Goal: Task Accomplishment & Management: Manage account settings

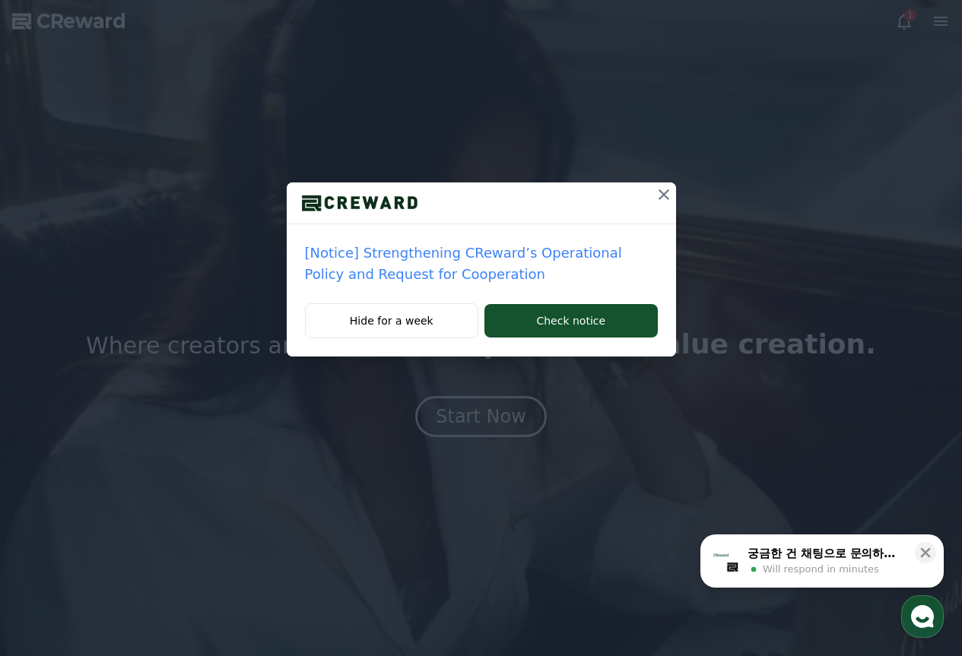
click at [382, 262] on p "[Notice] Strengthening CReward’s Operational Policy and Request for Cooperation" at bounding box center [481, 263] width 353 height 43
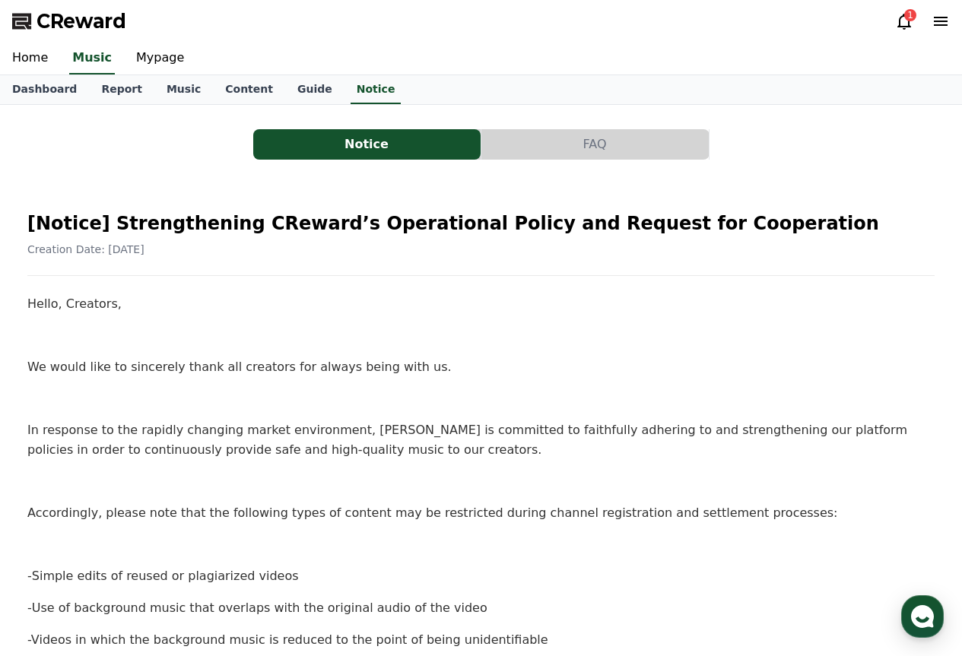
click at [910, 12] on div "1" at bounding box center [910, 15] width 12 height 12
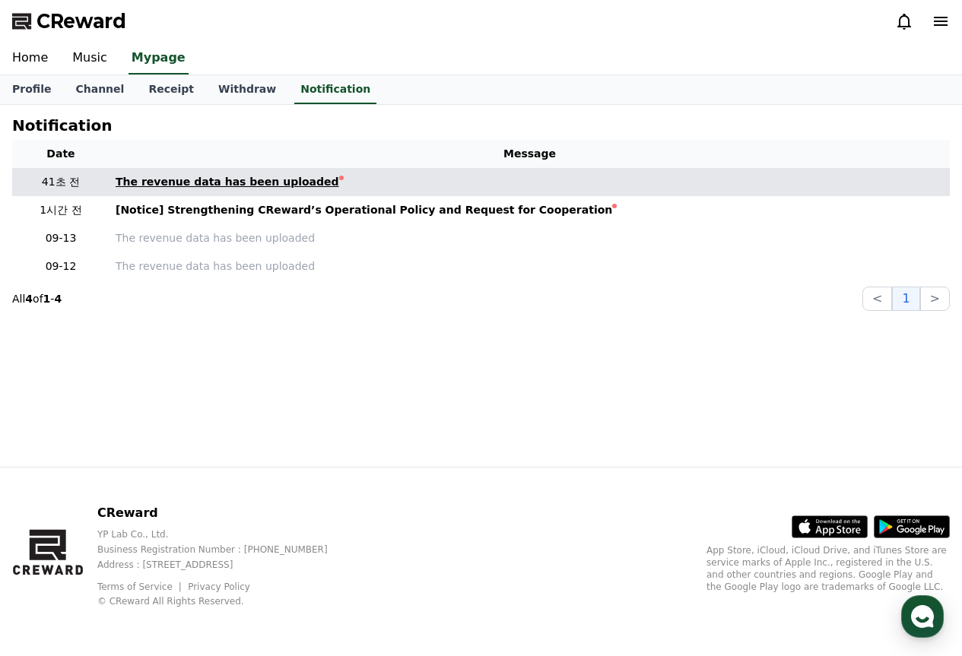
click at [249, 182] on div "The revenue data has been uploaded" at bounding box center [227, 182] width 223 height 16
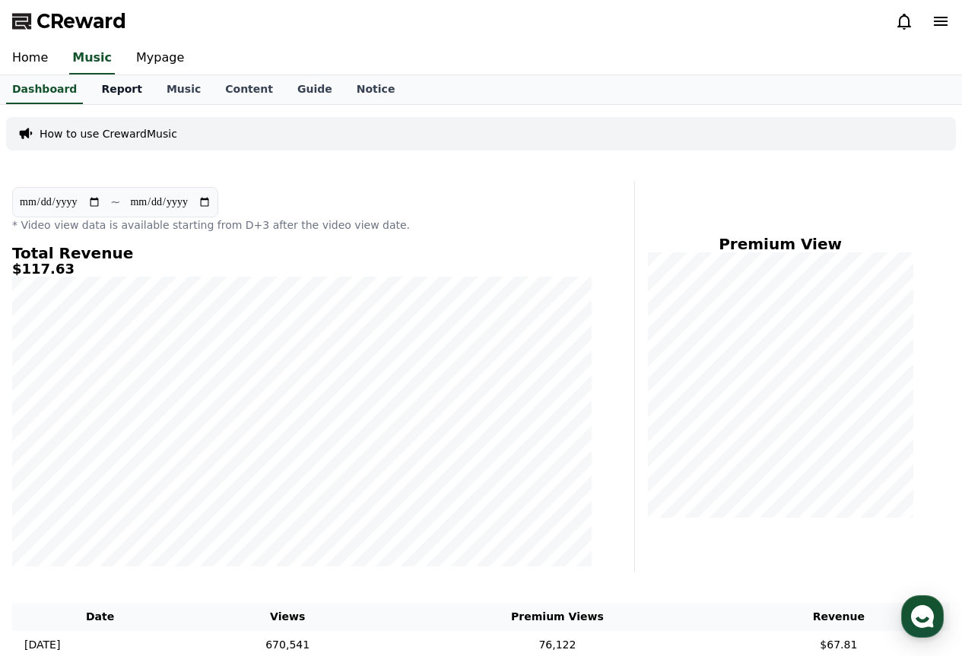
click at [105, 102] on link "Report" at bounding box center [121, 89] width 65 height 29
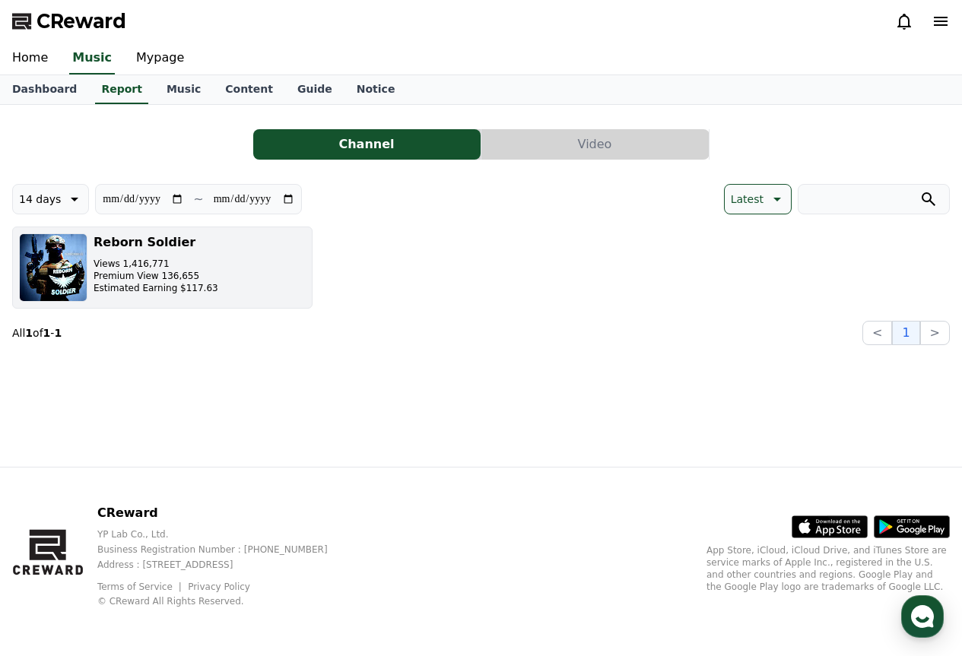
click at [297, 269] on button "Reborn Soldier Views 1,416,771 Premium View 136,655 Estimated Earning $117.63" at bounding box center [162, 268] width 300 height 82
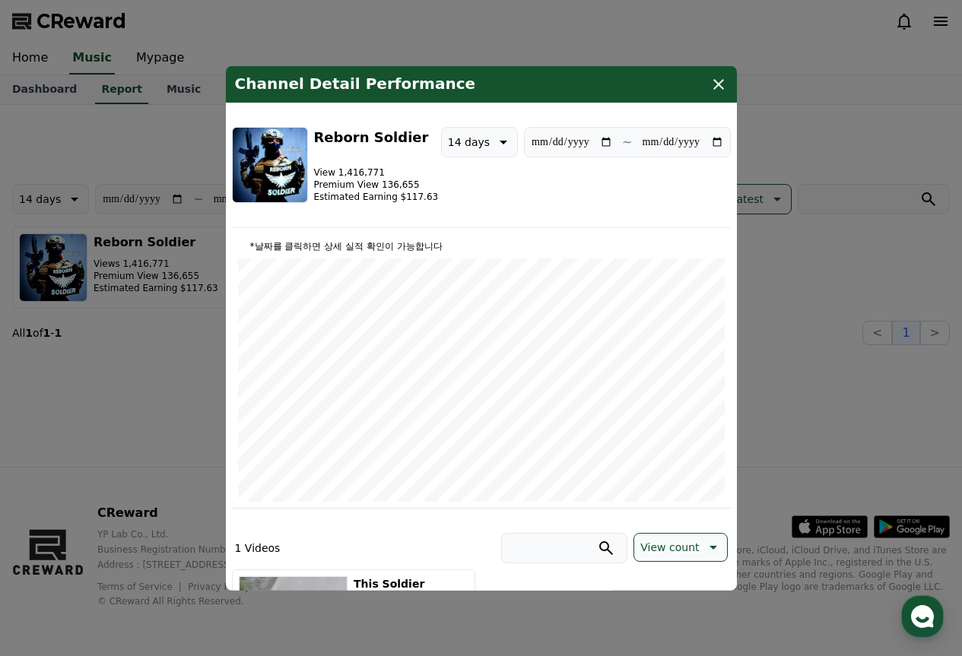
scroll to position [228, 0]
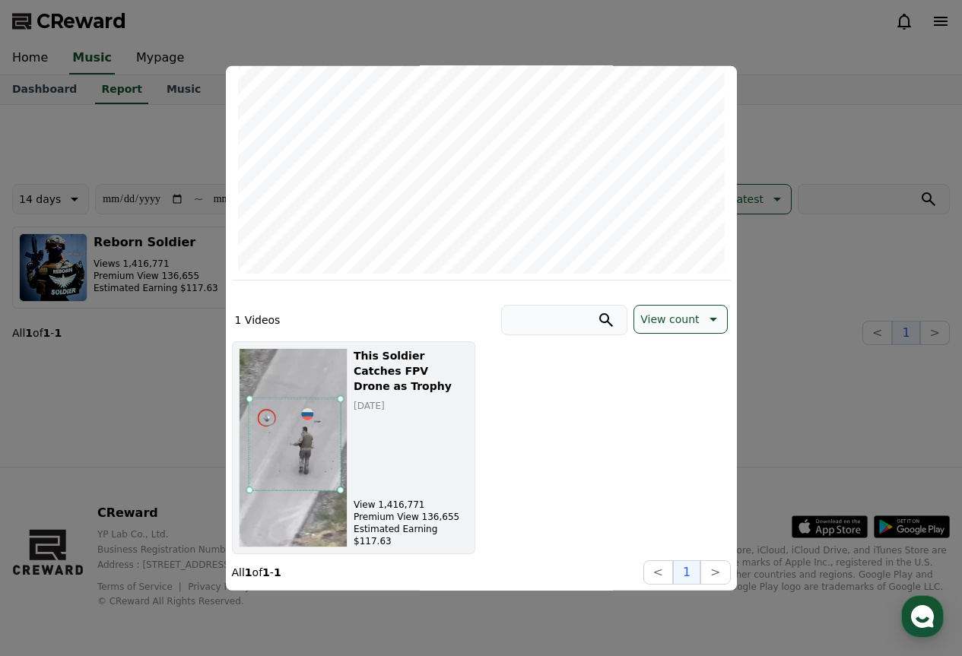
click at [445, 428] on div "This Soldier Catches FPV Drone as Trophy 2025-09-11 View 1,416,771 Premium View…" at bounding box center [410, 446] width 114 height 199
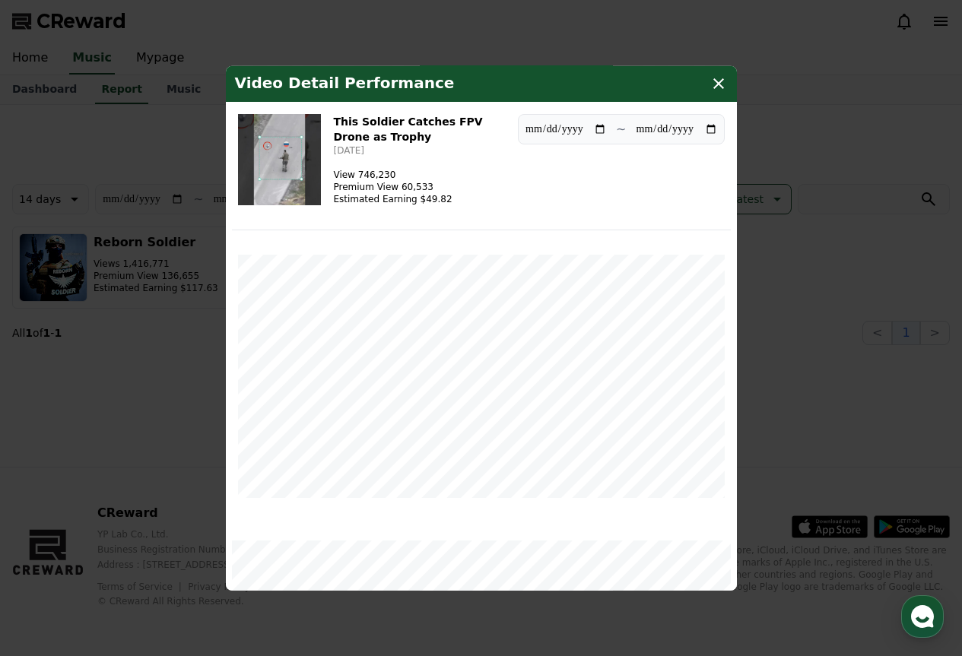
scroll to position [0, 0]
click at [721, 76] on icon "modal" at bounding box center [718, 83] width 18 height 18
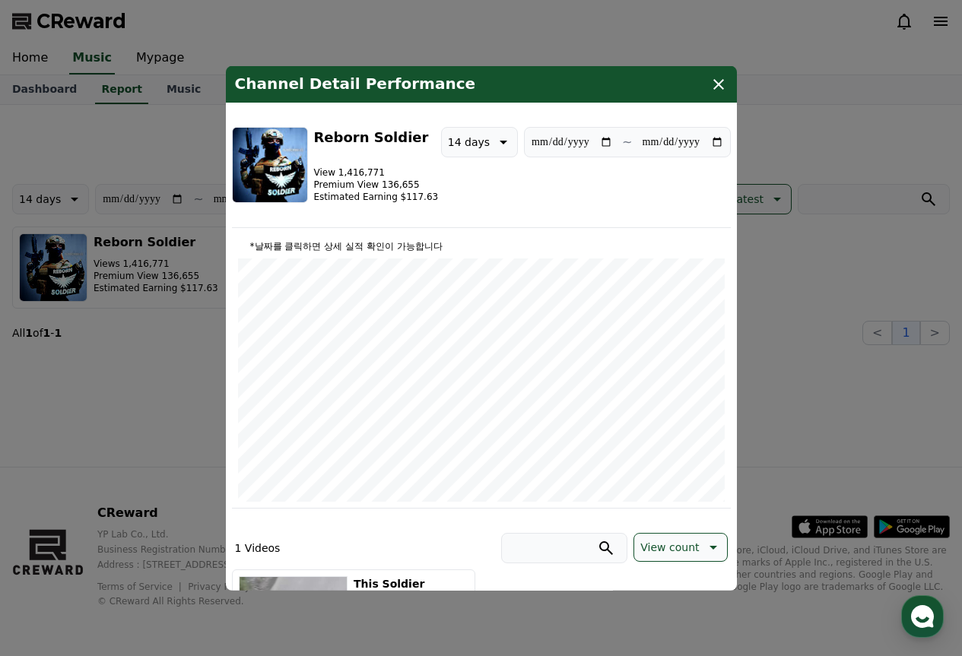
click at [720, 77] on icon "modal" at bounding box center [718, 83] width 18 height 18
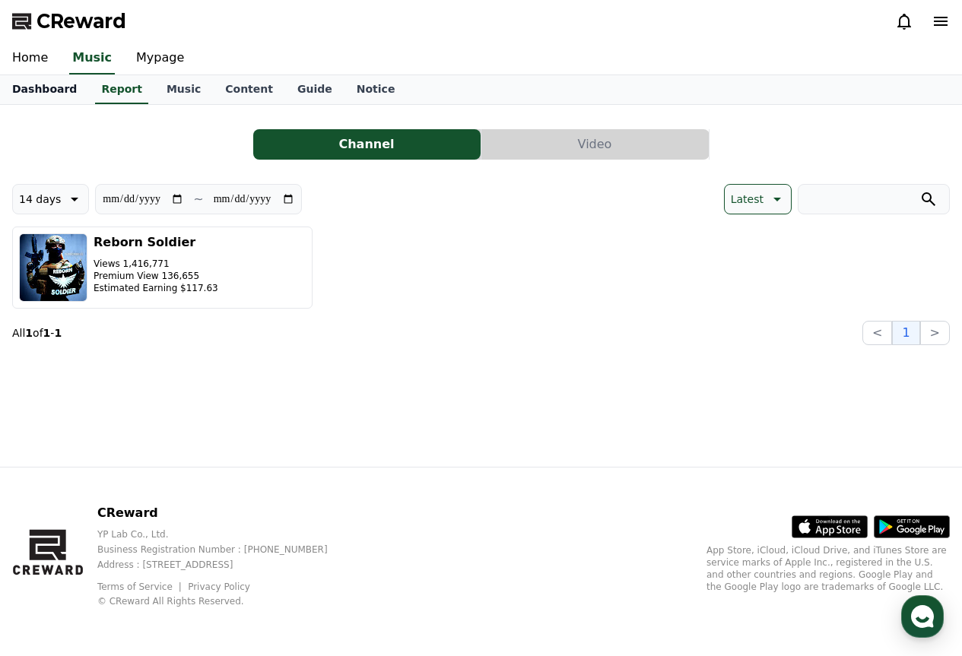
click at [46, 95] on link "Dashboard" at bounding box center [44, 89] width 89 height 29
drag, startPoint x: 4, startPoint y: 1, endPoint x: 0, endPoint y: 391, distance: 390.7
click at [0, 391] on div "**********" at bounding box center [481, 286] width 962 height 362
click at [546, 130] on button "Video" at bounding box center [594, 144] width 227 height 30
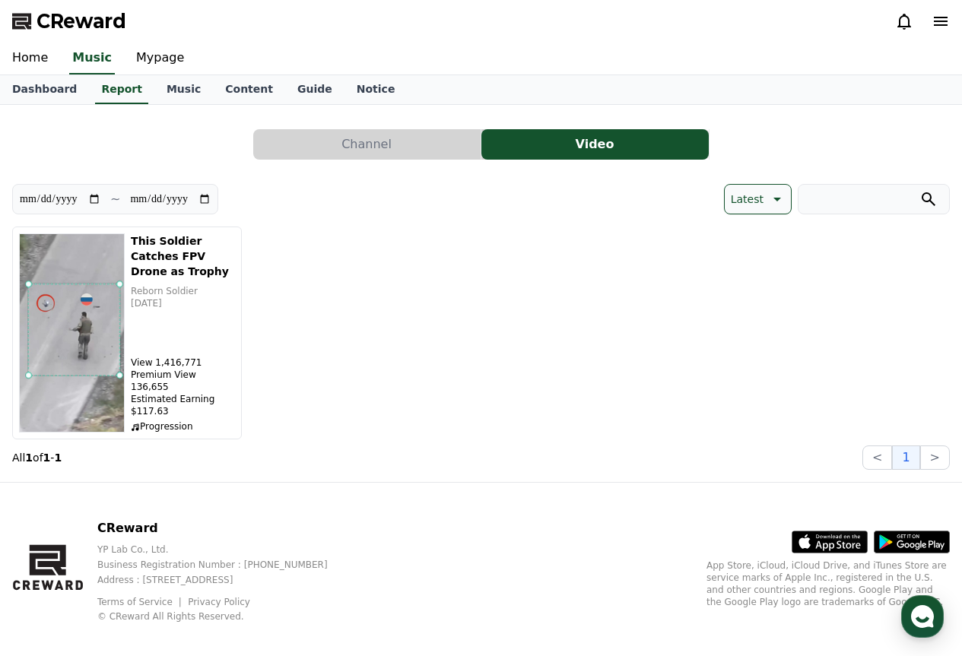
click at [452, 139] on button "Channel" at bounding box center [366, 144] width 227 height 30
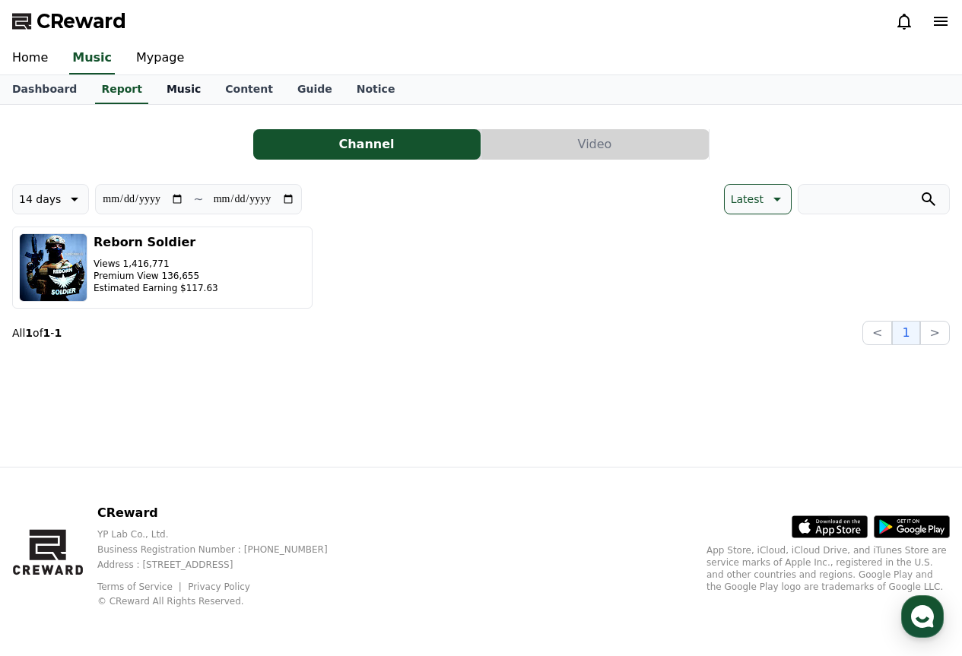
click at [183, 90] on link "Music" at bounding box center [183, 89] width 59 height 29
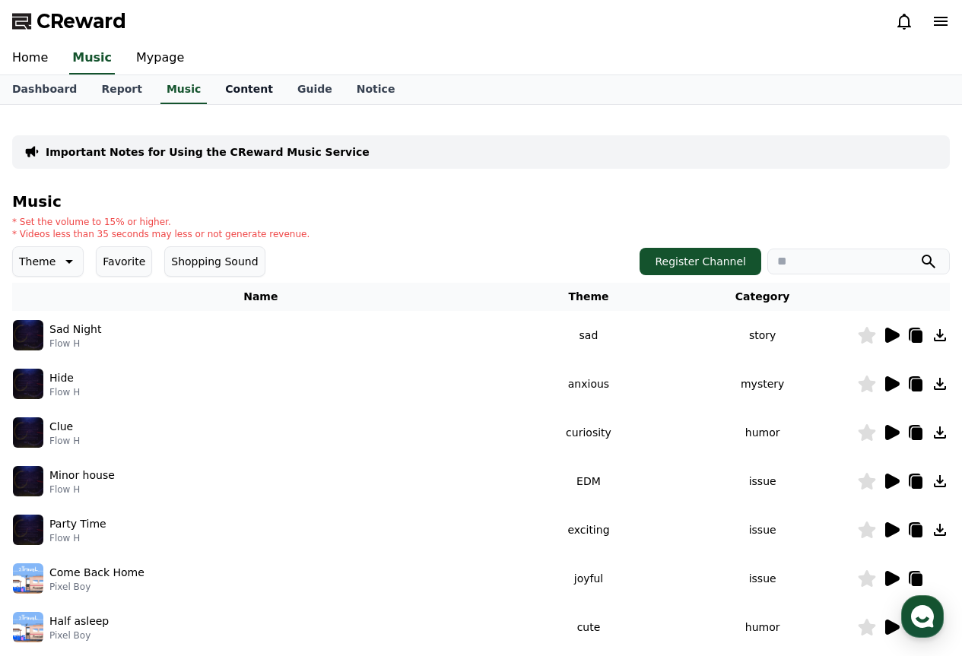
click at [216, 84] on link "Content" at bounding box center [249, 89] width 72 height 29
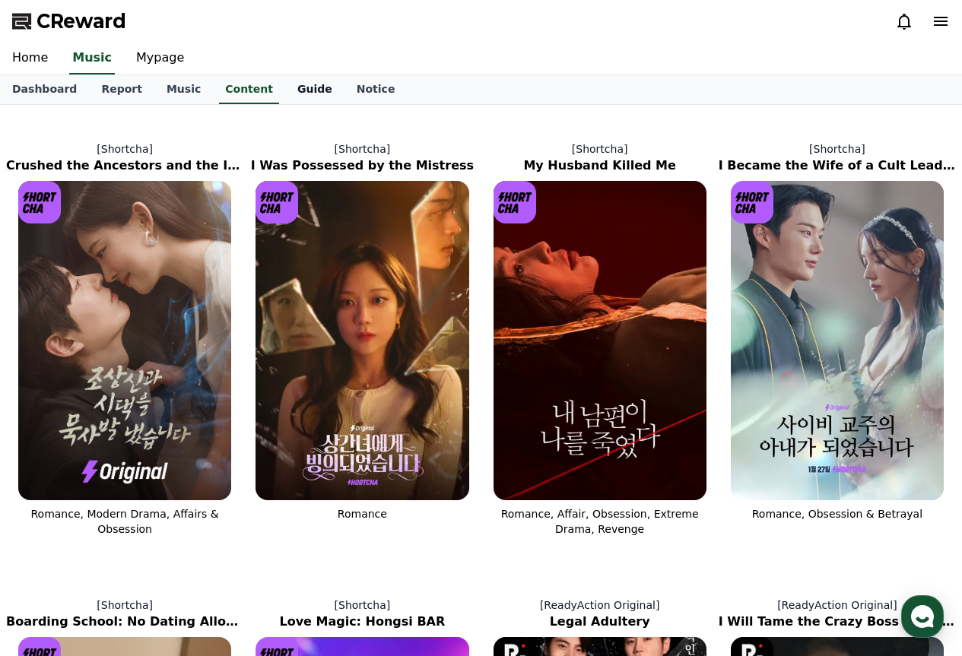
click at [285, 88] on link "Guide" at bounding box center [314, 89] width 59 height 29
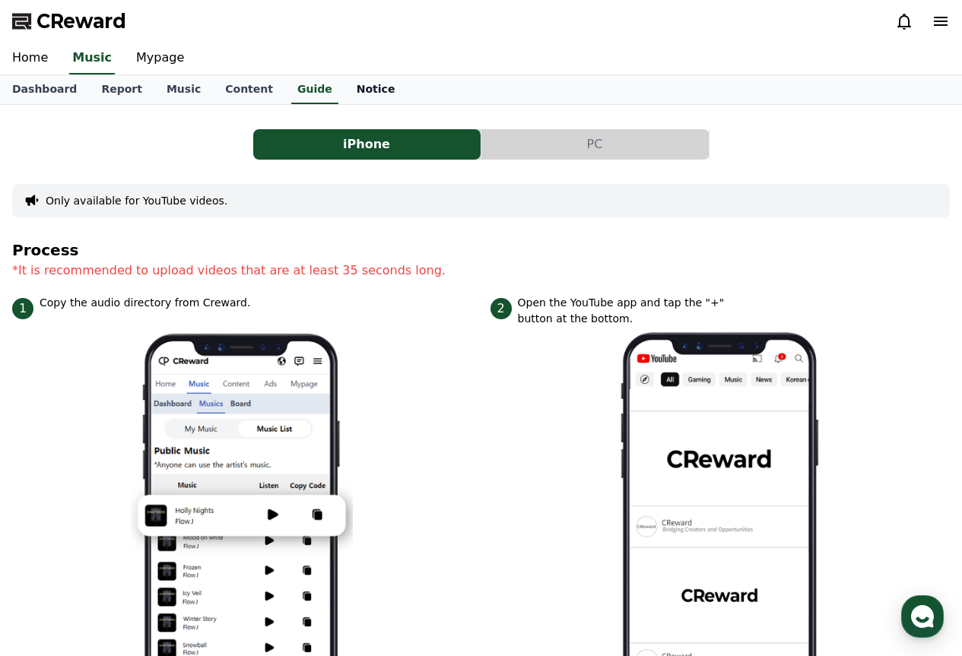
click at [345, 84] on link "Notice" at bounding box center [375, 89] width 63 height 29
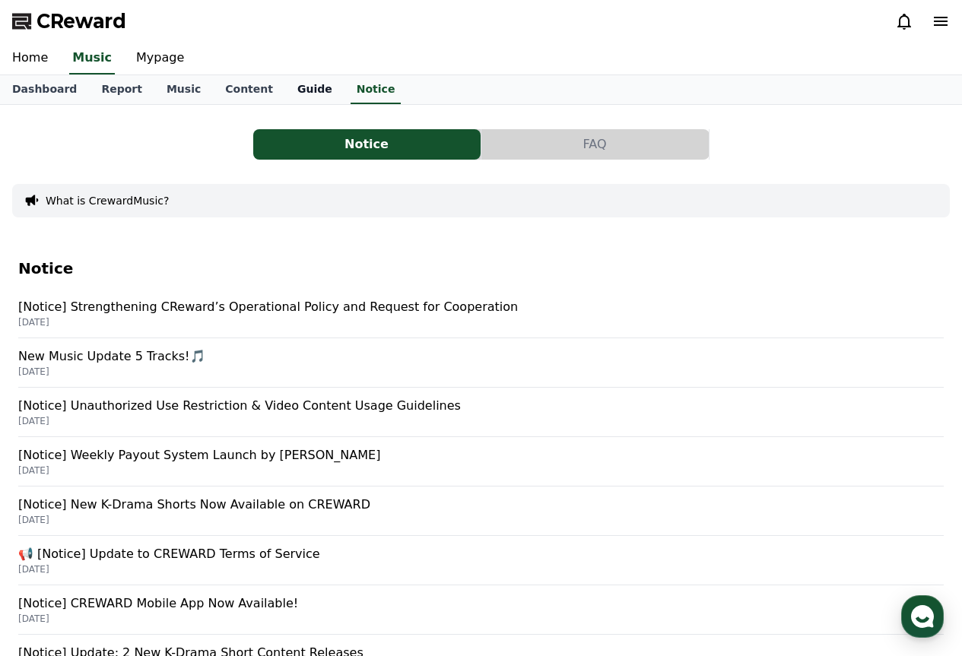
click at [285, 88] on link "Guide" at bounding box center [314, 89] width 59 height 29
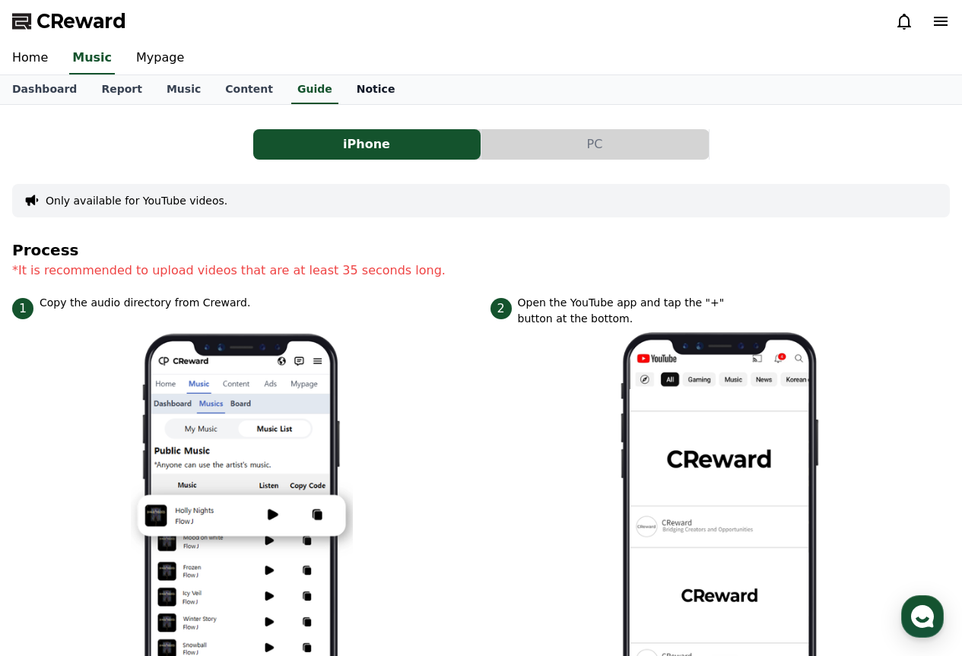
click at [344, 81] on link "Notice" at bounding box center [375, 89] width 63 height 29
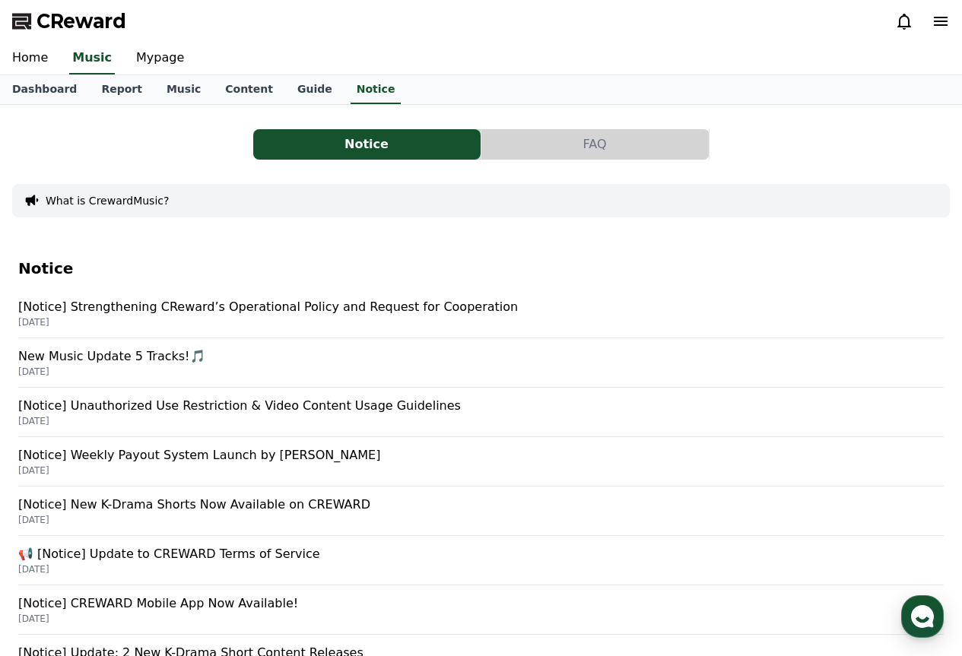
click at [551, 142] on button "FAQ" at bounding box center [594, 144] width 227 height 30
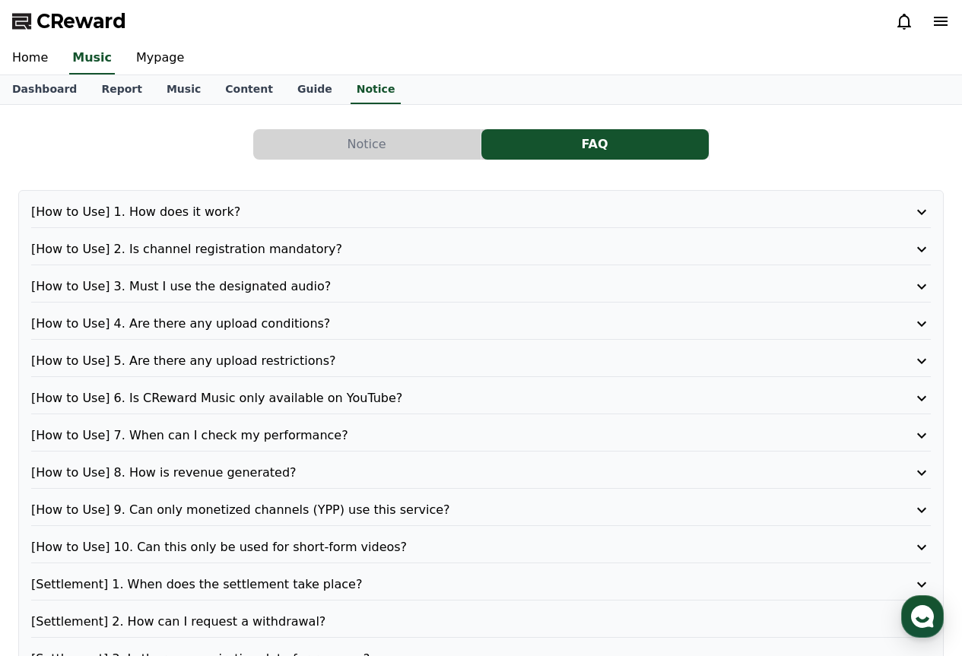
click at [383, 150] on button "Notice" at bounding box center [366, 144] width 227 height 30
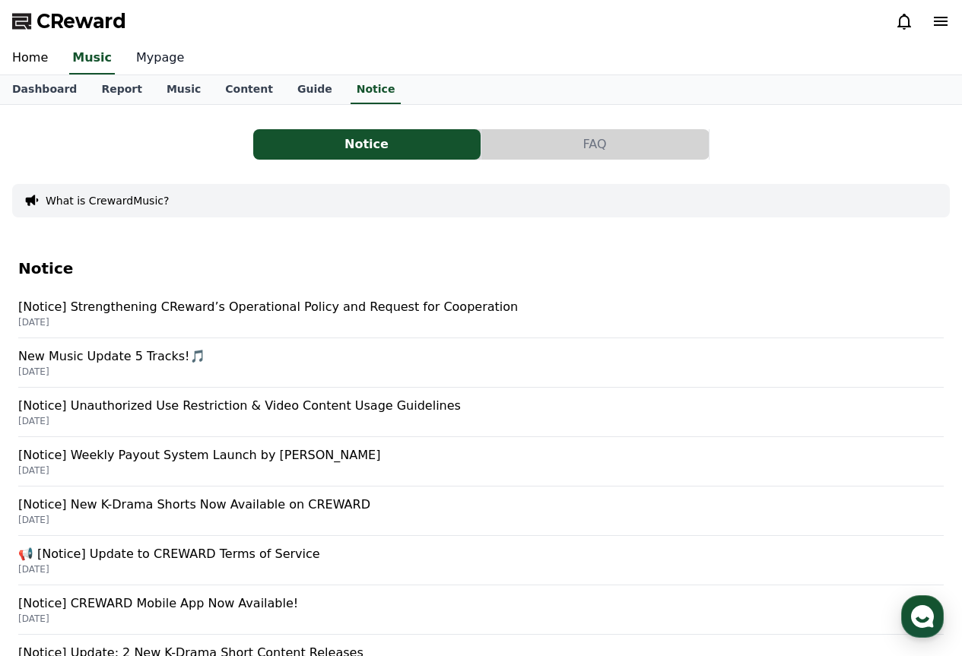
click at [156, 55] on link "Mypage" at bounding box center [160, 59] width 72 height 32
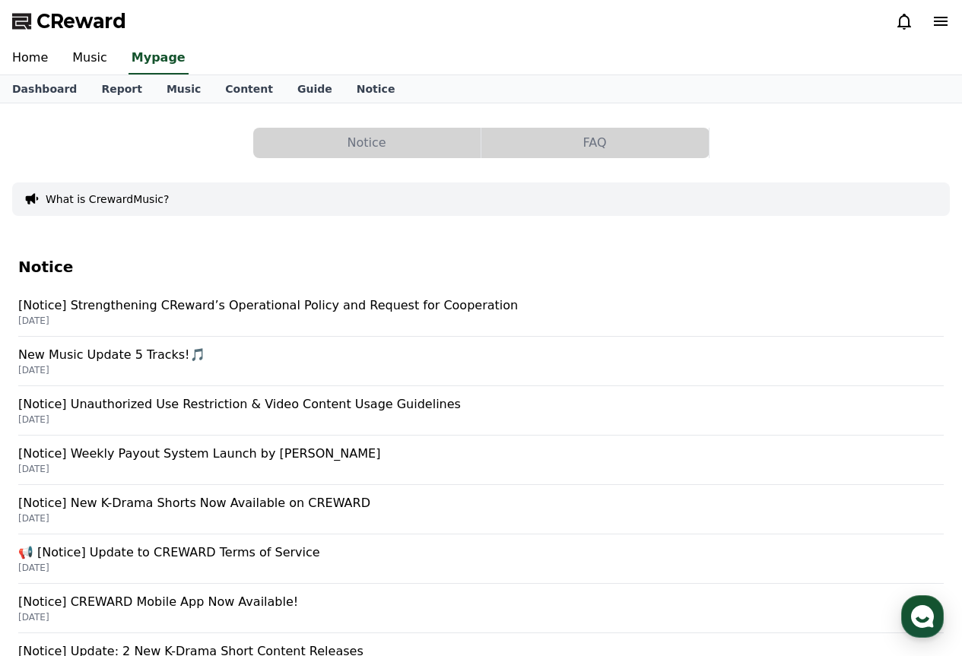
select select "**********"
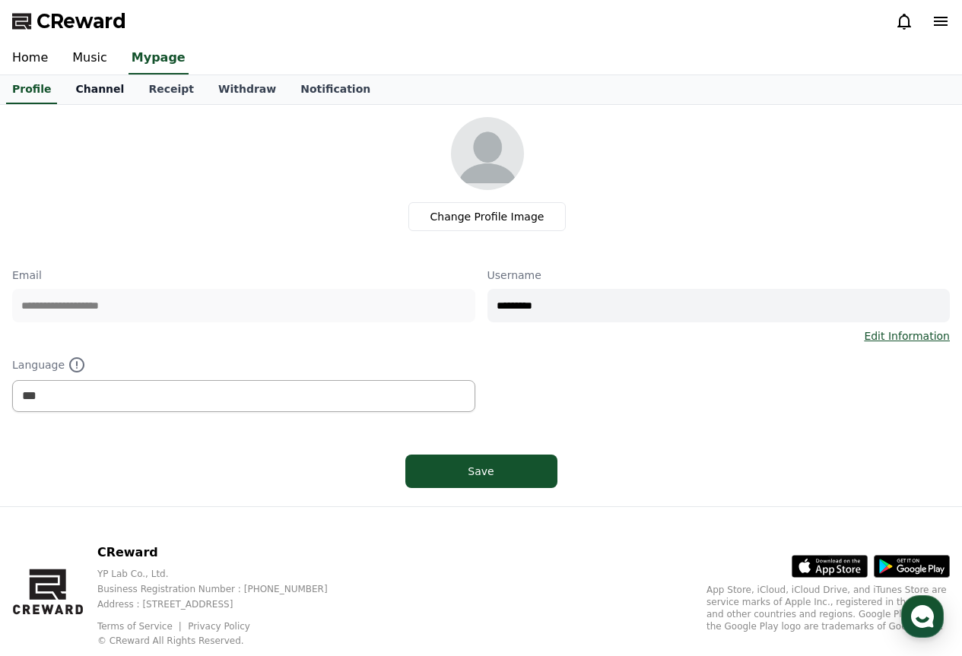
click at [90, 99] on link "Channel" at bounding box center [99, 89] width 73 height 29
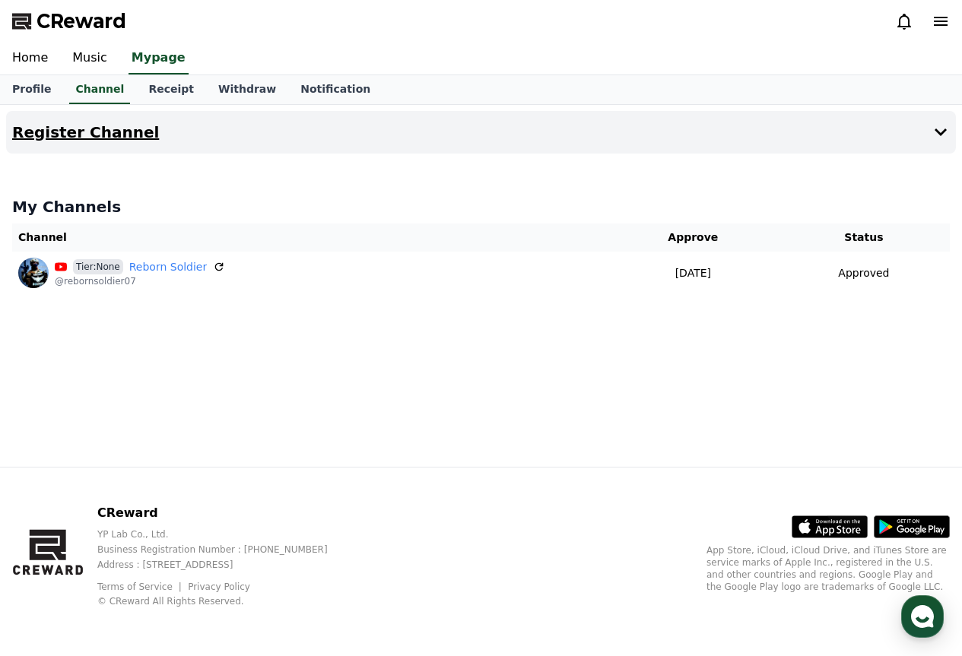
click at [941, 132] on icon at bounding box center [940, 132] width 12 height 8
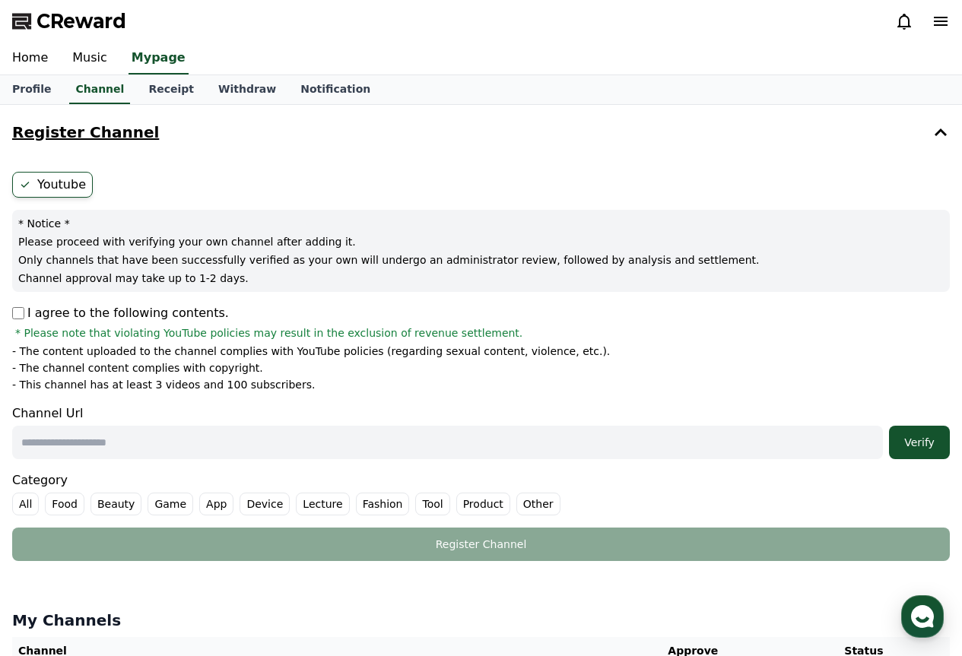
click at [941, 132] on icon at bounding box center [940, 132] width 12 height 8
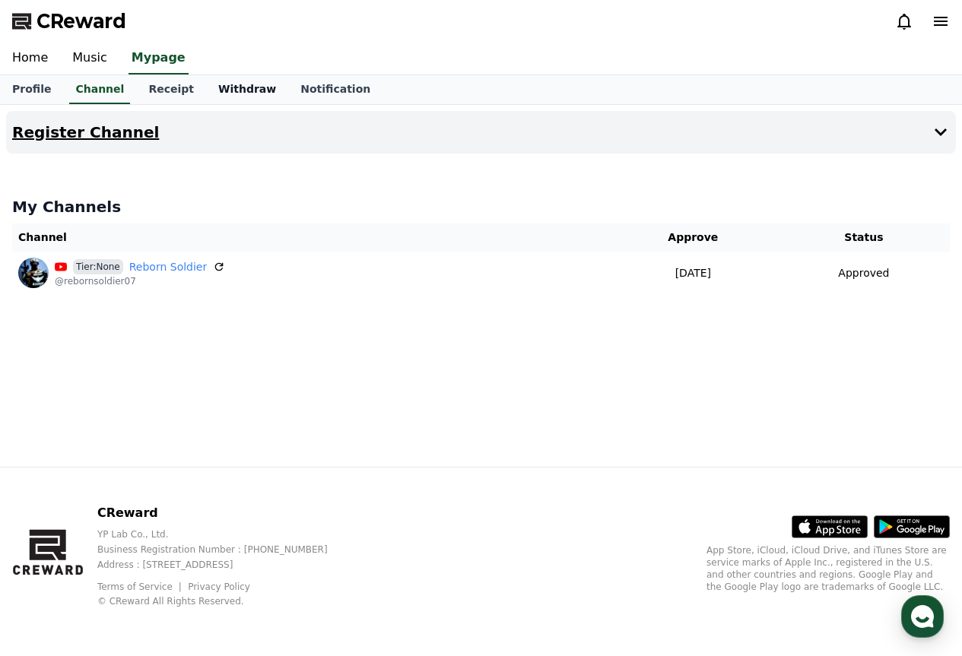
click at [206, 84] on link "Withdraw" at bounding box center [247, 89] width 82 height 29
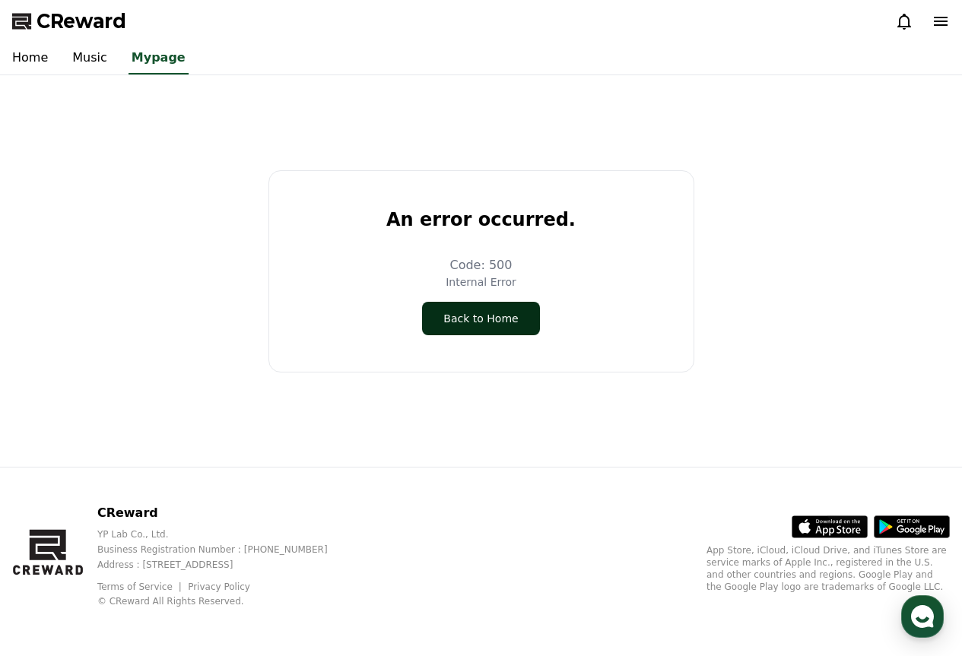
click at [479, 313] on button "Back to Home" at bounding box center [480, 318] width 117 height 33
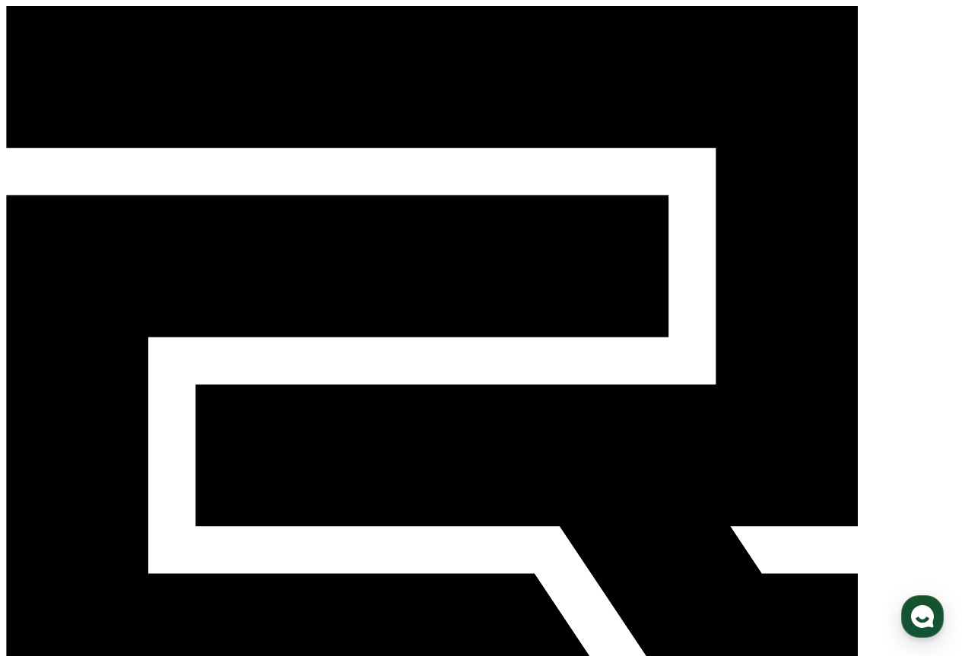
select select "**********"
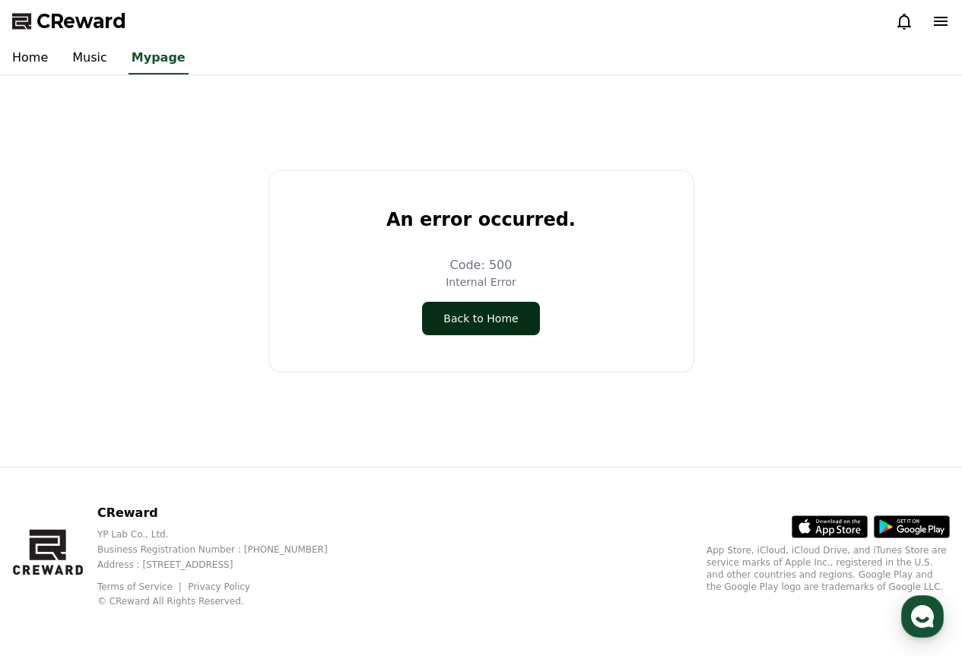
click at [512, 317] on button "Back to Home" at bounding box center [480, 318] width 117 height 33
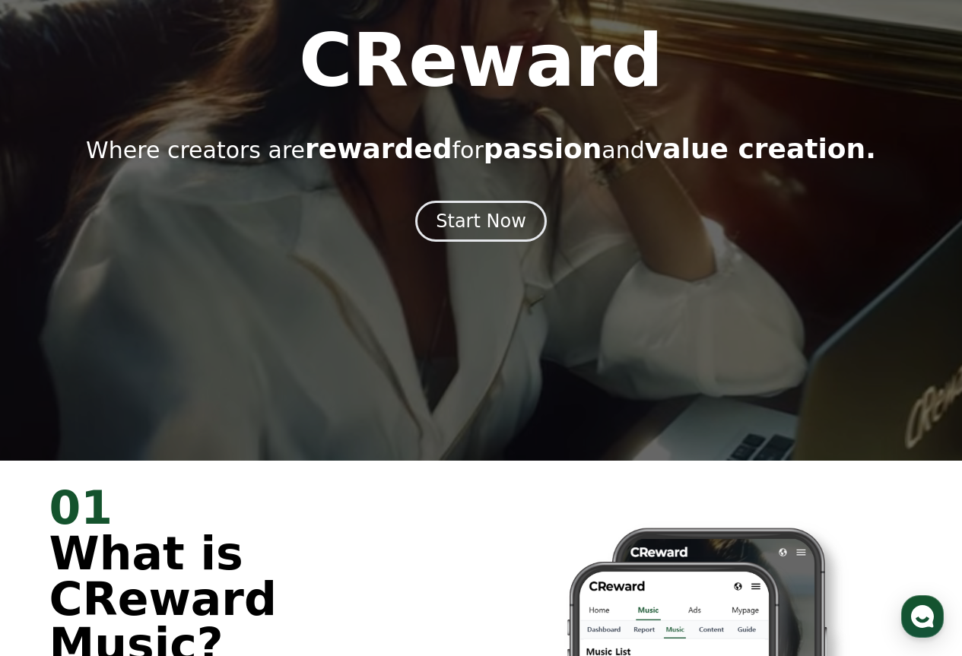
scroll to position [228, 0]
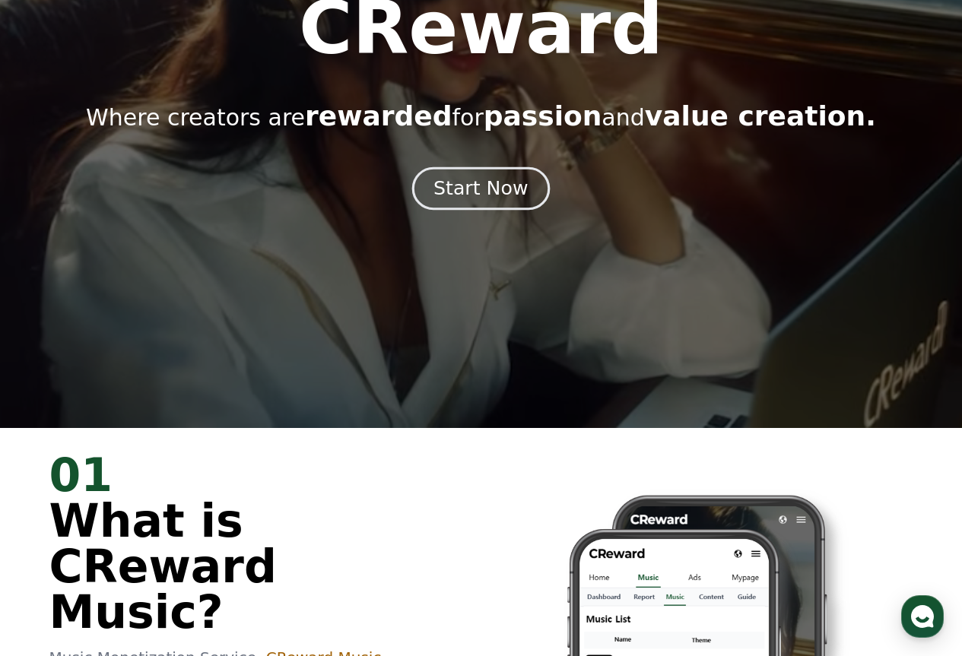
click at [492, 174] on button "Start Now" at bounding box center [481, 187] width 138 height 43
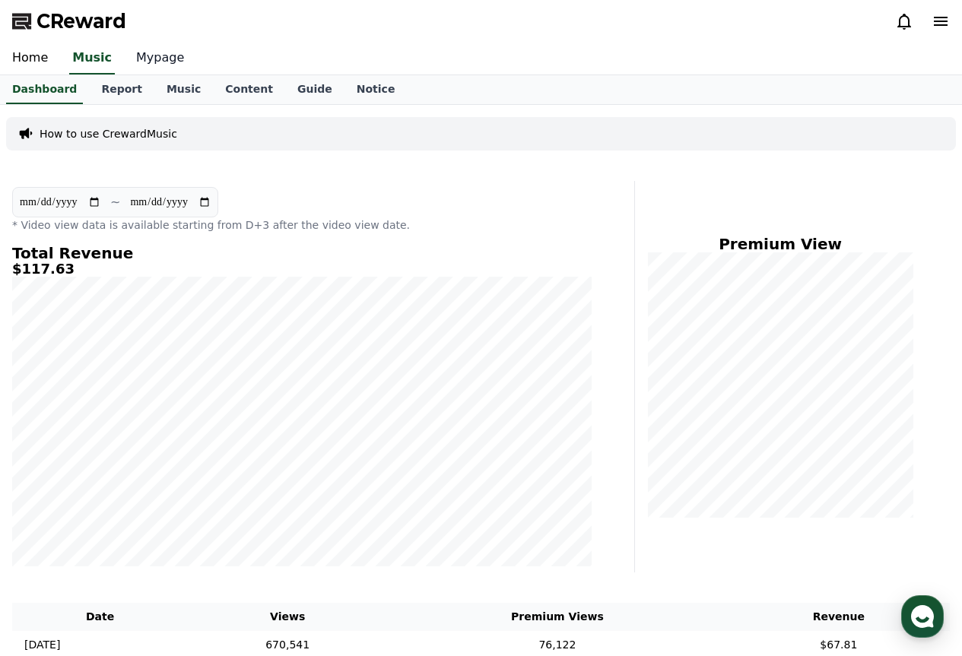
click at [157, 64] on link "Mypage" at bounding box center [160, 59] width 72 height 32
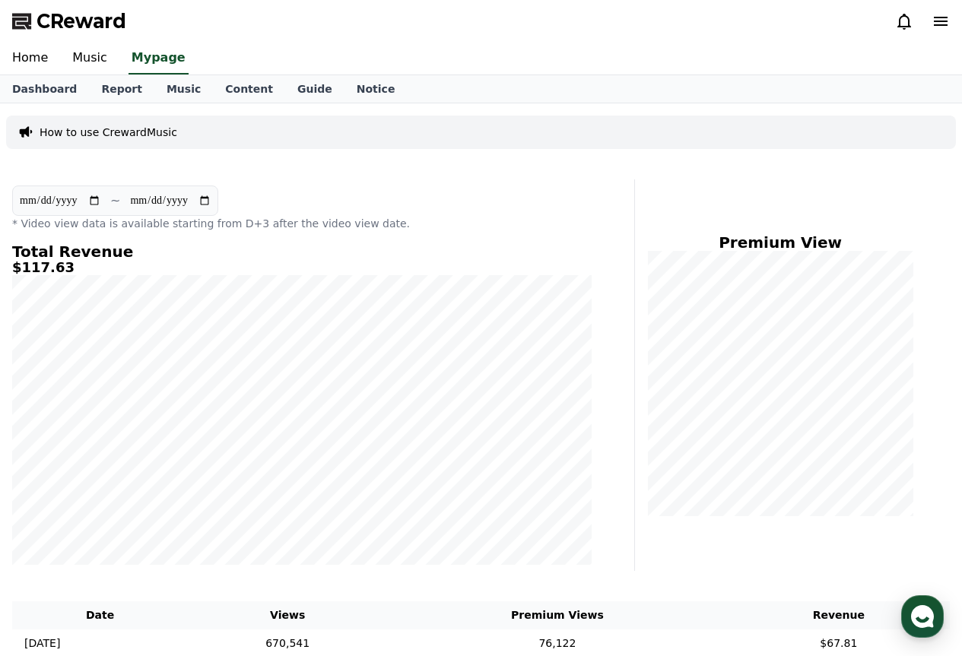
select select "**********"
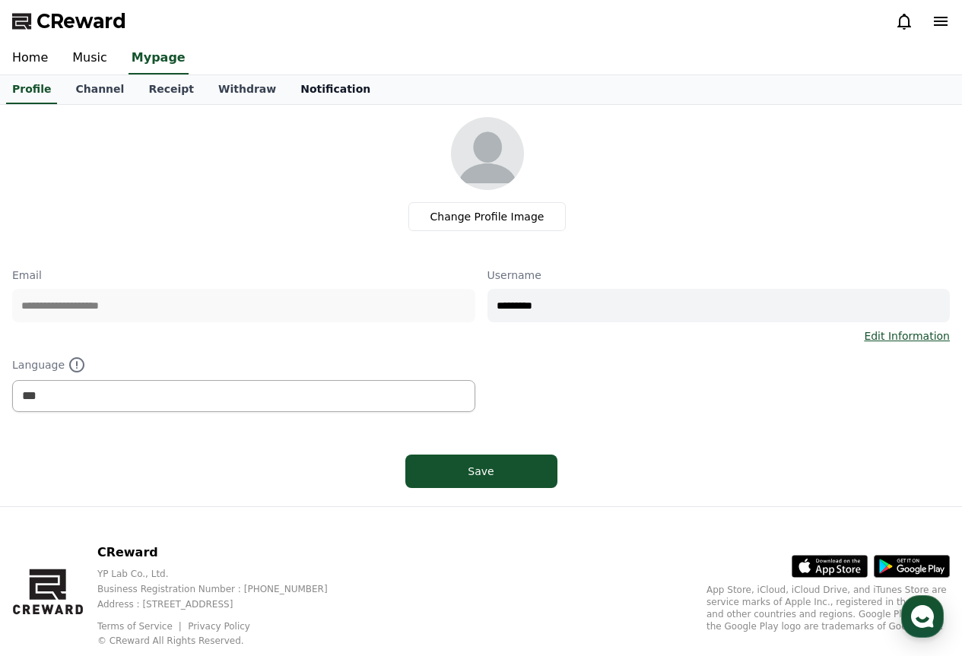
click at [288, 87] on link "Notification" at bounding box center [335, 89] width 94 height 29
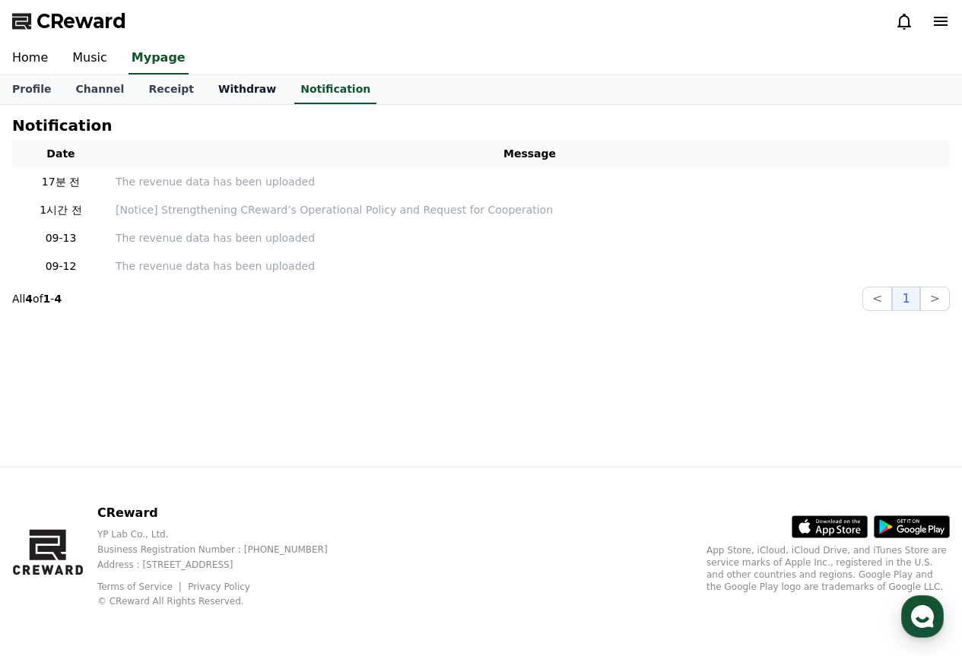
click at [229, 88] on link "Withdraw" at bounding box center [247, 89] width 82 height 29
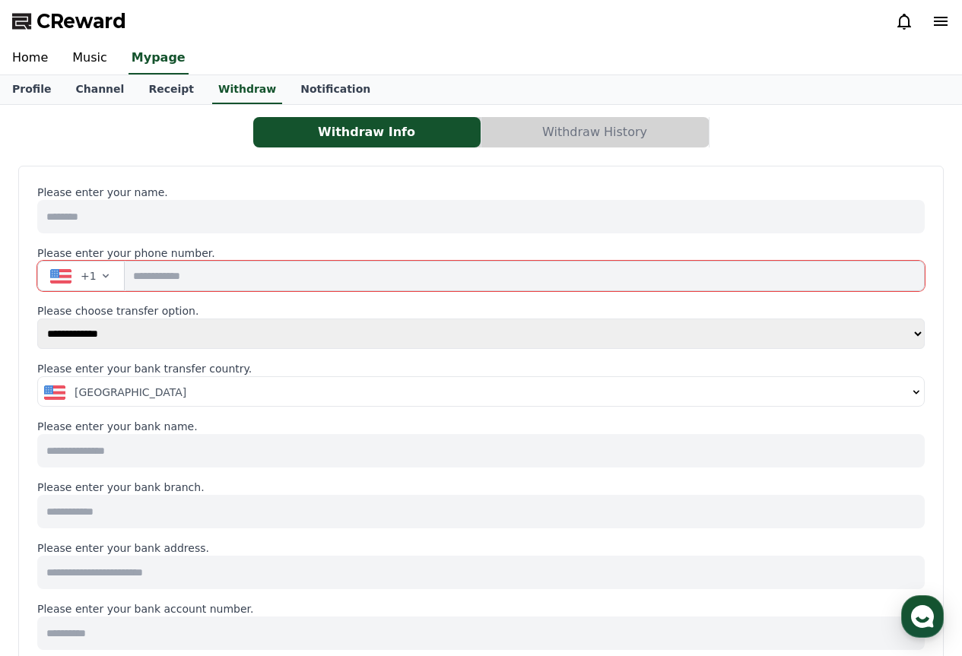
scroll to position [76, 0]
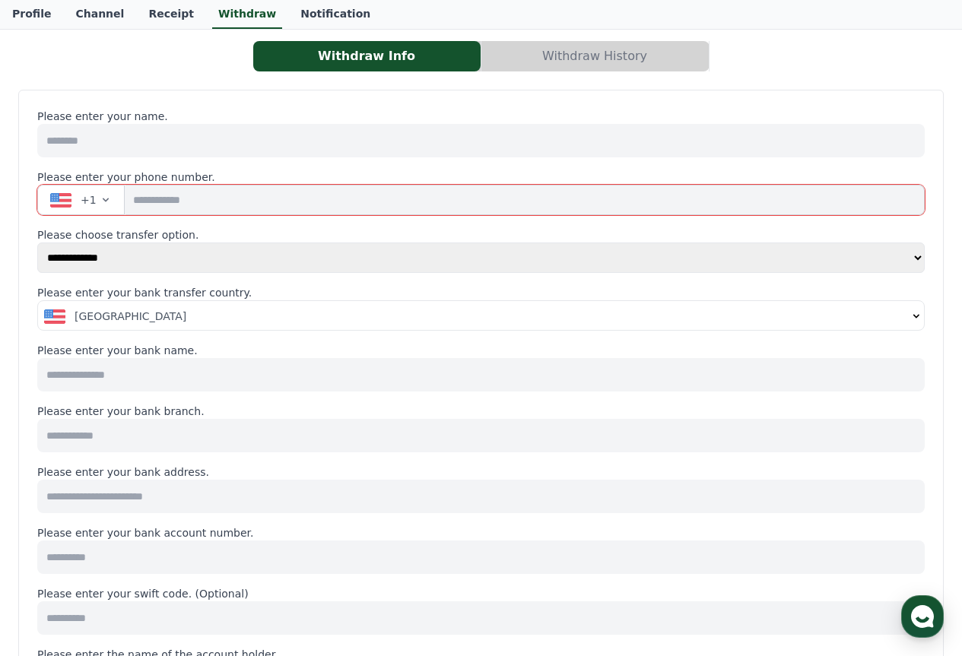
click at [287, 140] on input at bounding box center [480, 140] width 887 height 33
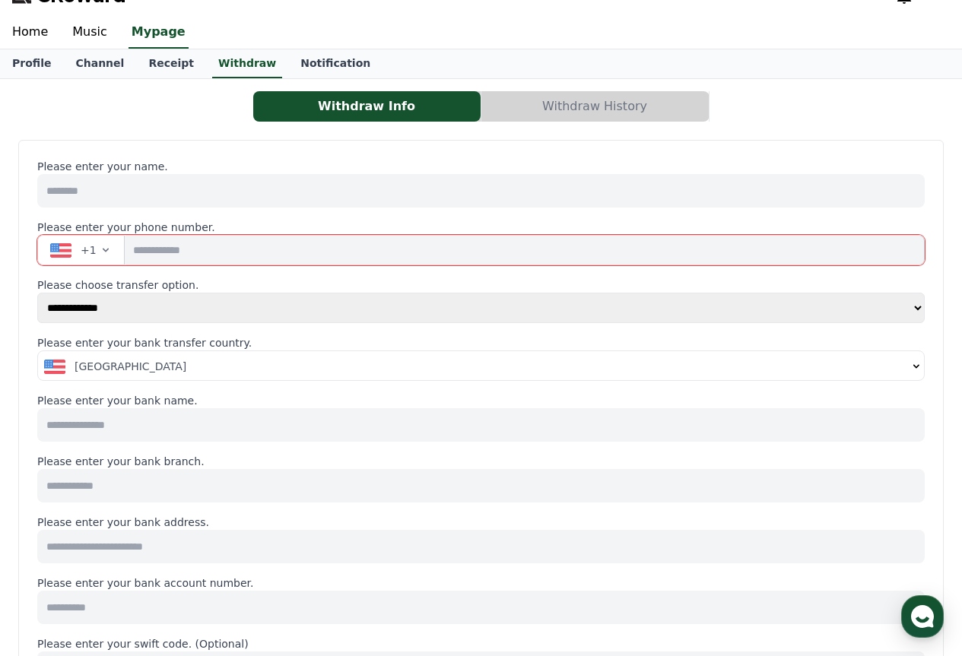
scroll to position [0, 0]
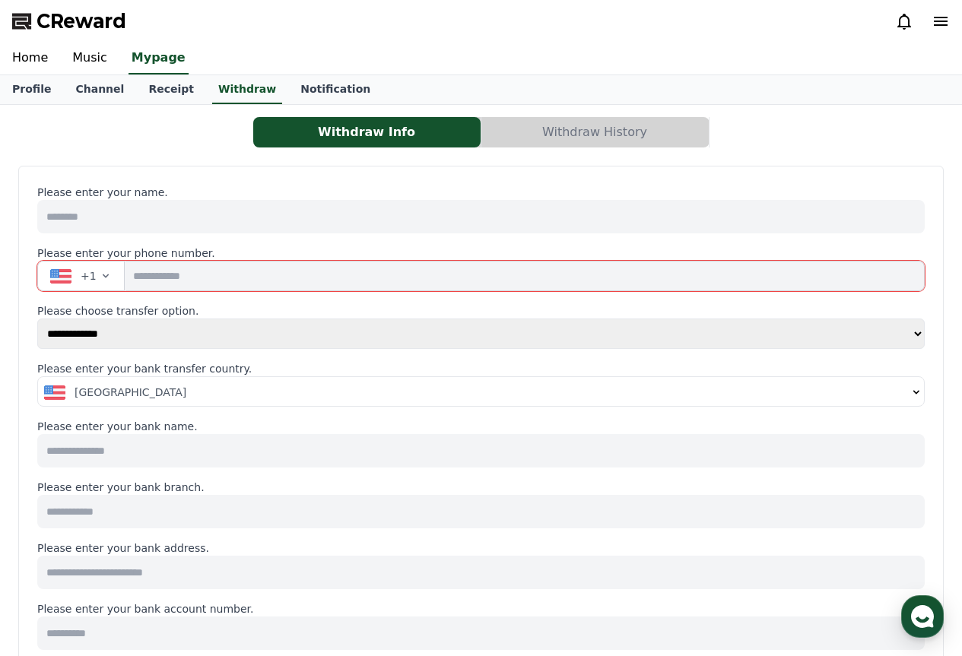
click at [558, 128] on button "Withdraw History" at bounding box center [594, 132] width 227 height 30
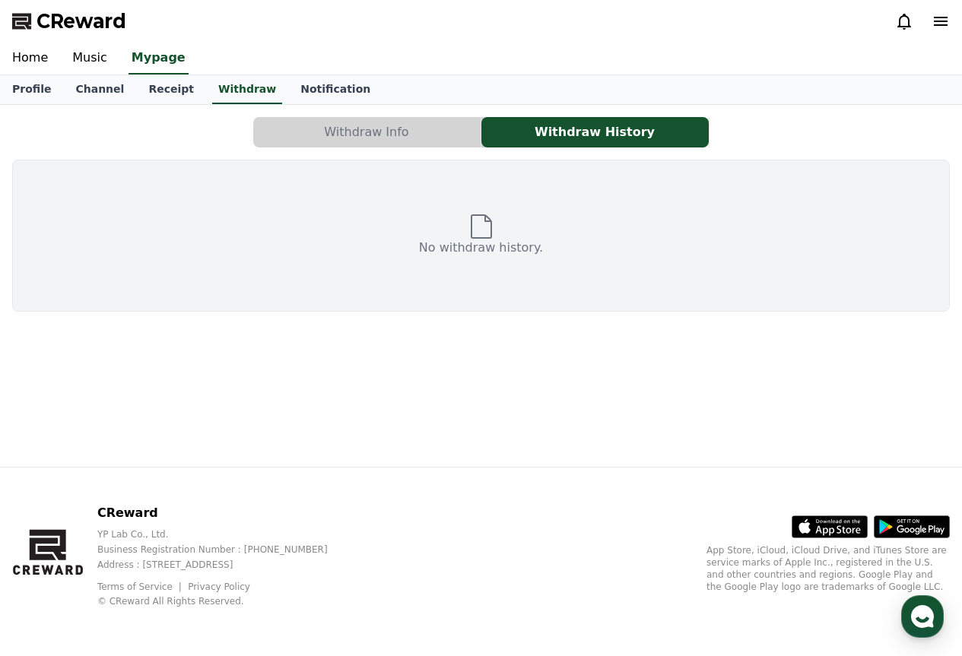
click at [417, 123] on button "Withdraw Info" at bounding box center [366, 132] width 227 height 30
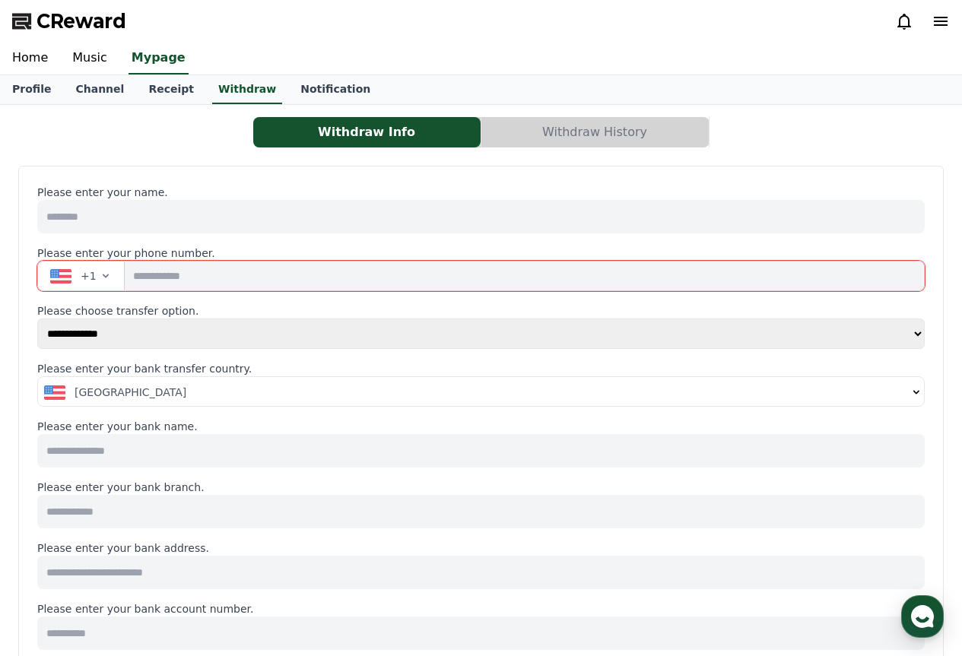
click at [253, 229] on input at bounding box center [480, 216] width 887 height 33
